Goal: Check status: Check status

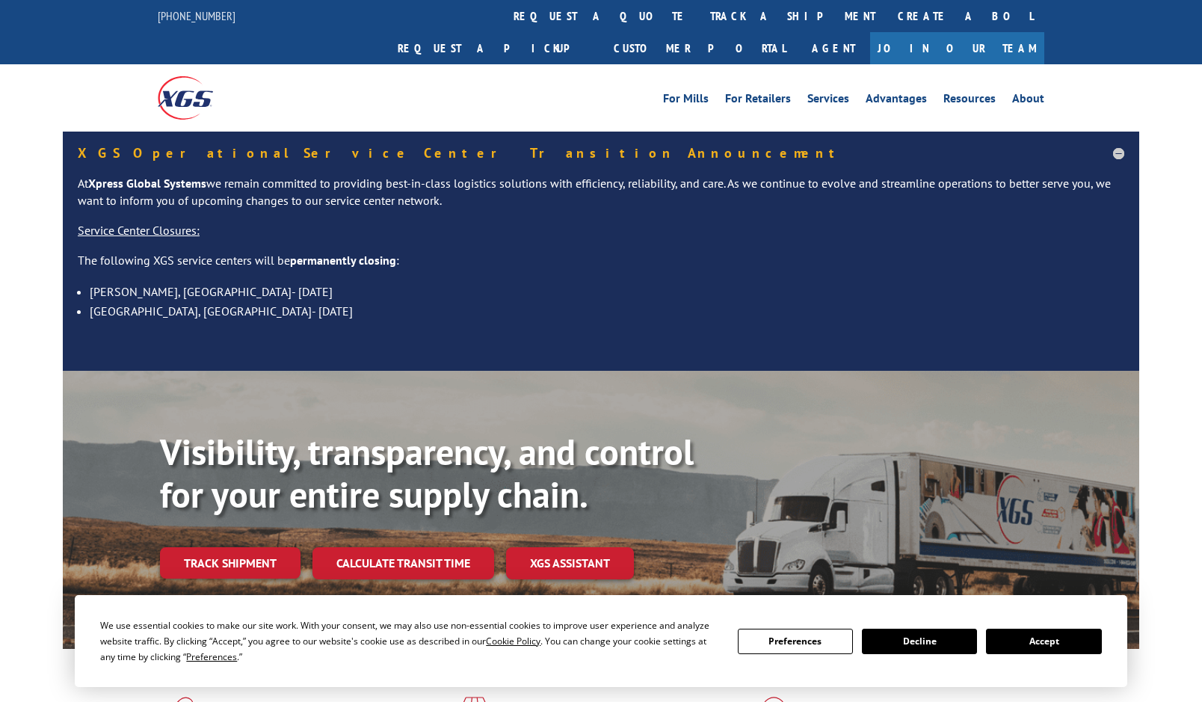
click at [1044, 641] on button "Accept" at bounding box center [1043, 641] width 115 height 25
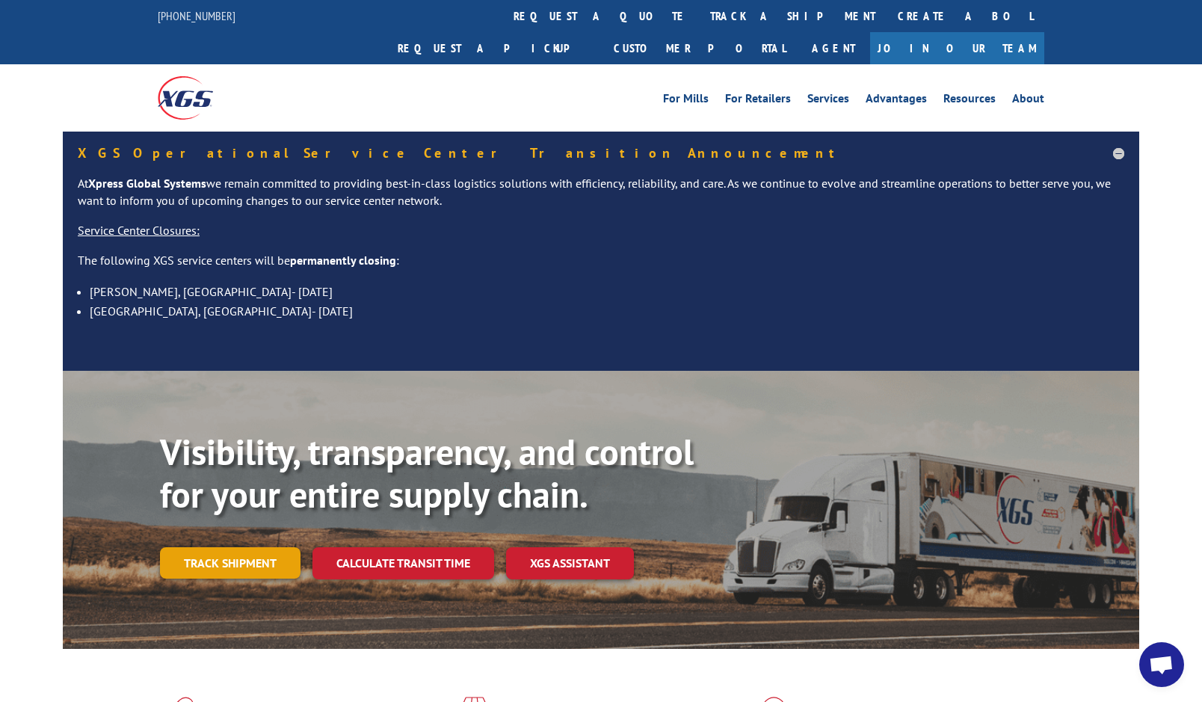
click at [230, 547] on link "Track shipment" at bounding box center [230, 562] width 141 height 31
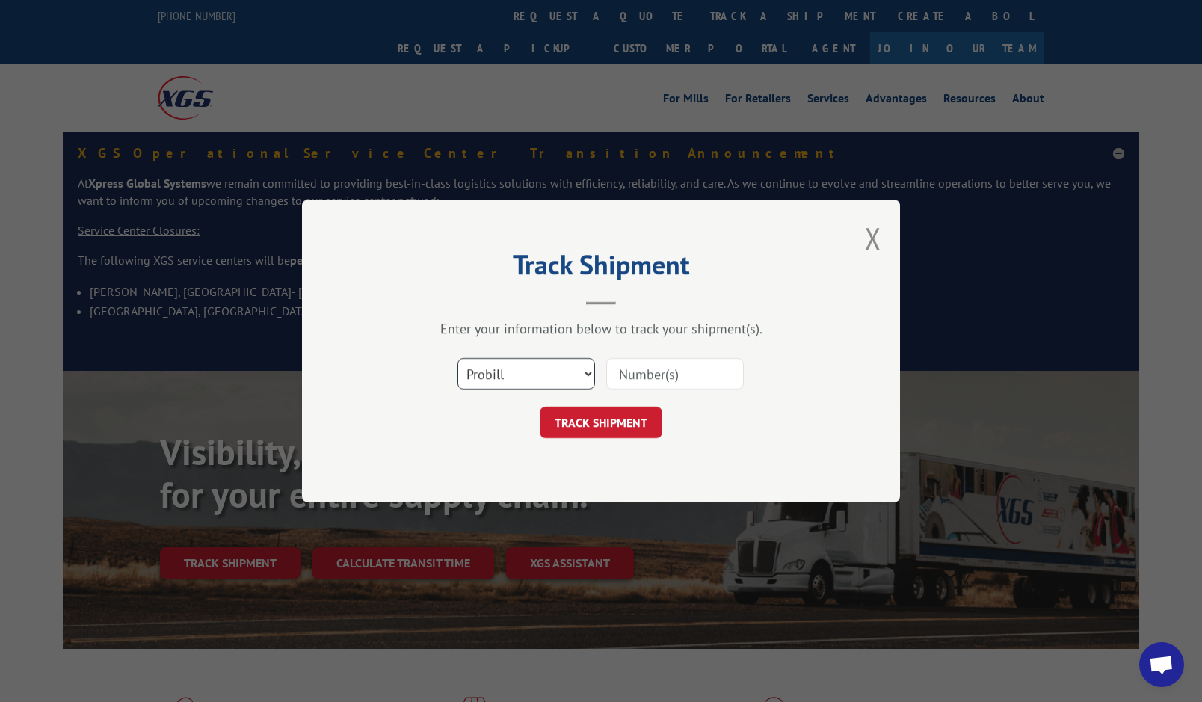
click at [539, 368] on select "Select category... Probill BOL PO" at bounding box center [526, 373] width 138 height 31
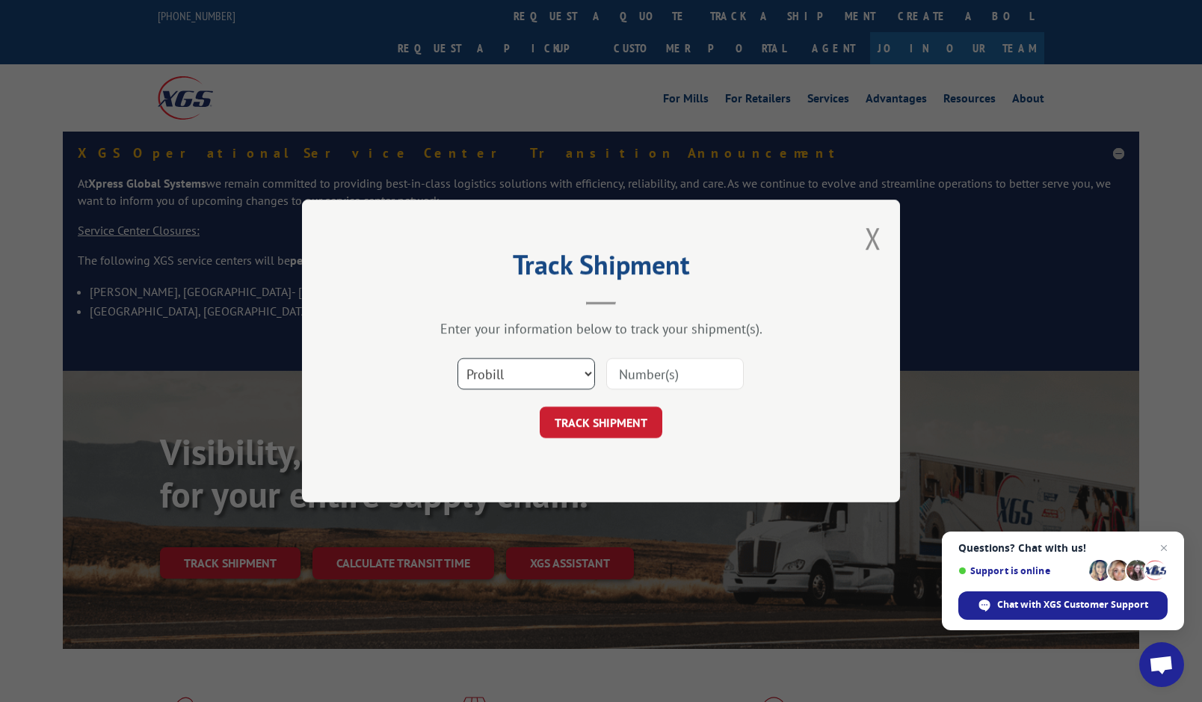
select select "po"
click at [457, 358] on select "Select category... Probill BOL PO" at bounding box center [526, 373] width 138 height 31
click at [689, 376] on input at bounding box center [675, 373] width 138 height 31
paste input "09521526"
type input "09521526"
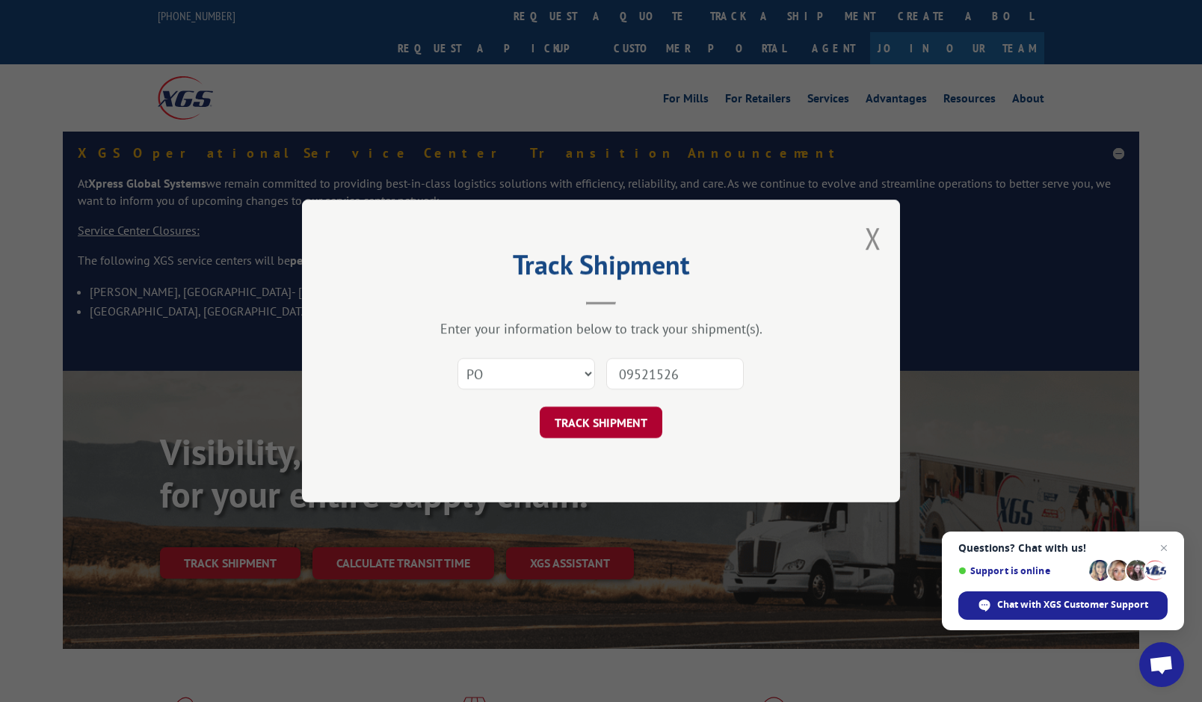
click at [639, 422] on button "TRACK SHIPMENT" at bounding box center [601, 422] width 123 height 31
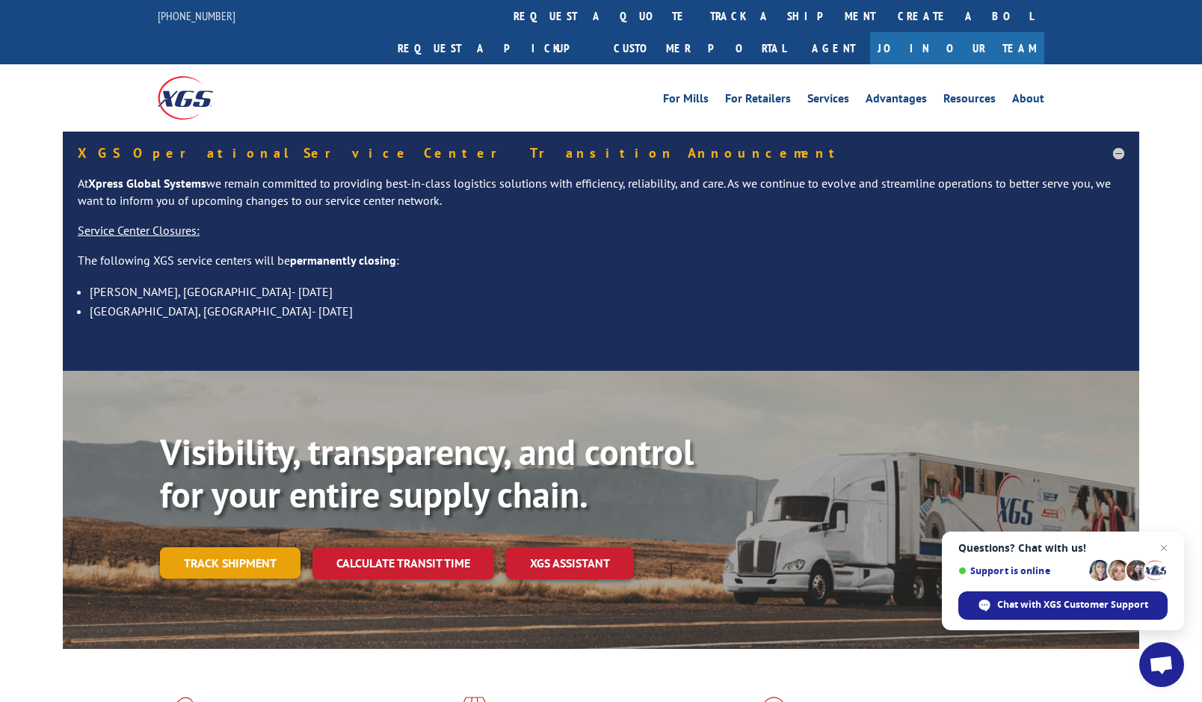
click at [220, 547] on link "Track shipment" at bounding box center [230, 562] width 141 height 31
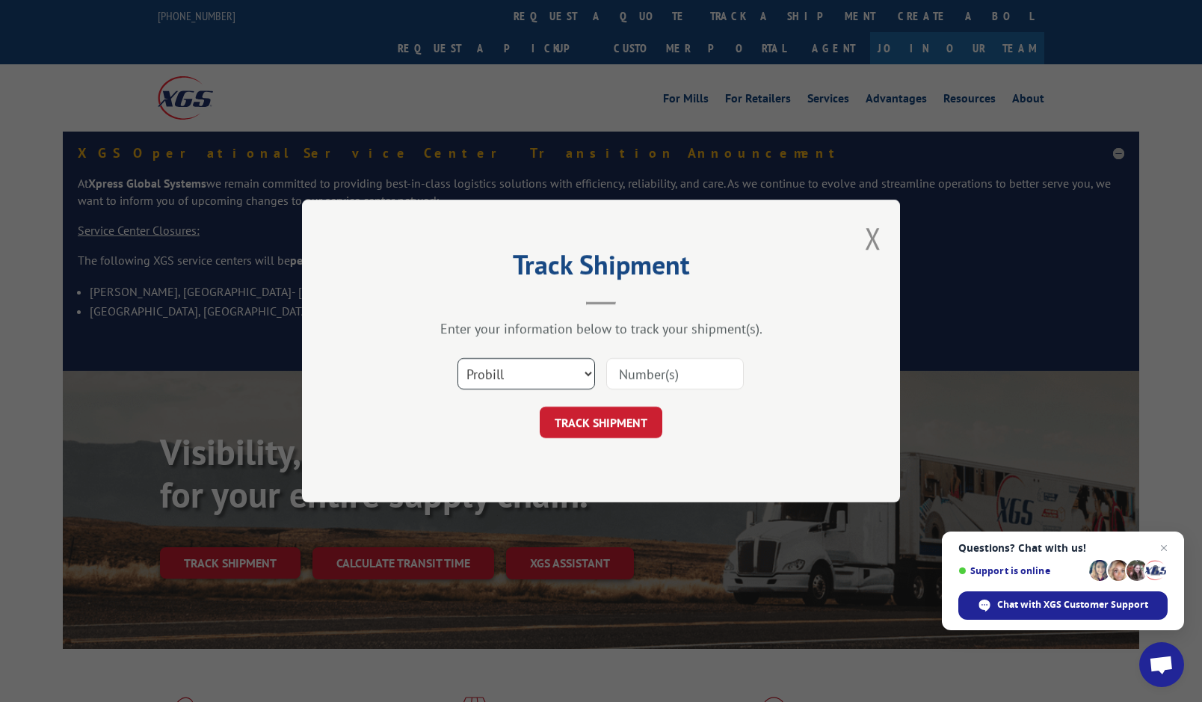
click at [498, 377] on select "Select category... Probill BOL PO" at bounding box center [526, 373] width 138 height 31
select select "po"
click at [457, 358] on select "Select category... Probill BOL PO" at bounding box center [526, 373] width 138 height 31
click at [662, 379] on input at bounding box center [675, 373] width 138 height 31
paste input "03532743"
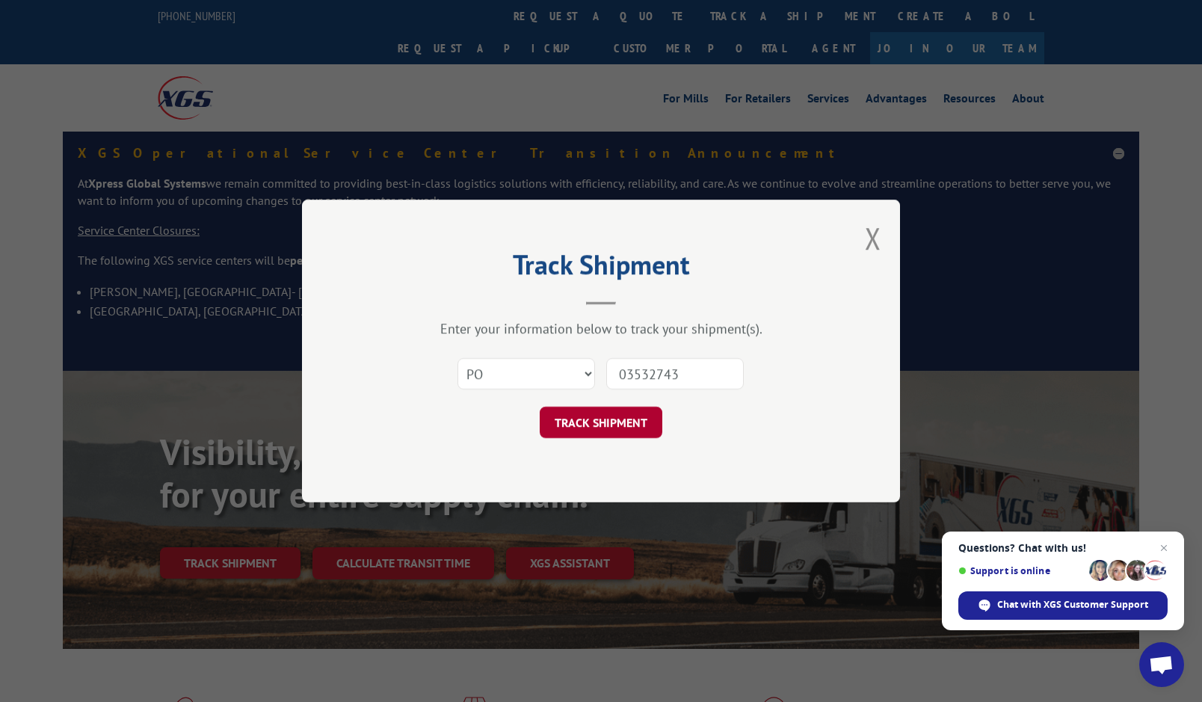
type input "03532743"
click at [632, 422] on button "TRACK SHIPMENT" at bounding box center [601, 422] width 123 height 31
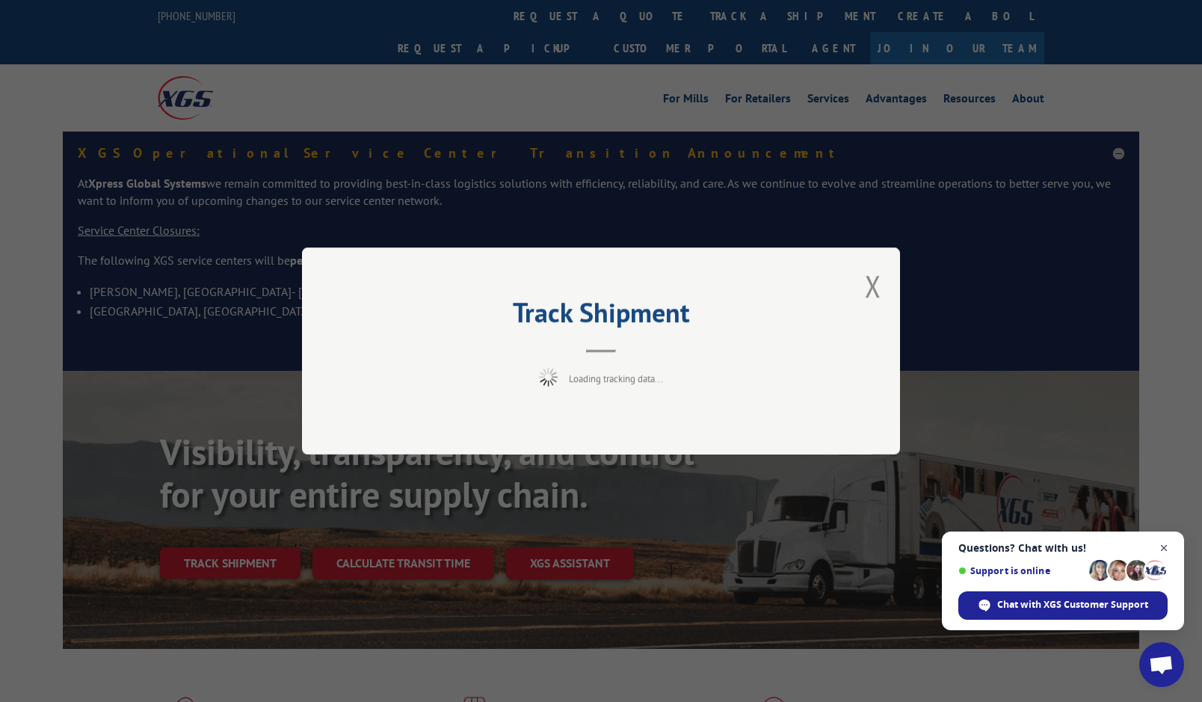
click at [1169, 546] on span "Open chat" at bounding box center [1164, 548] width 19 height 19
